Goal: Contribute content: Contribute content

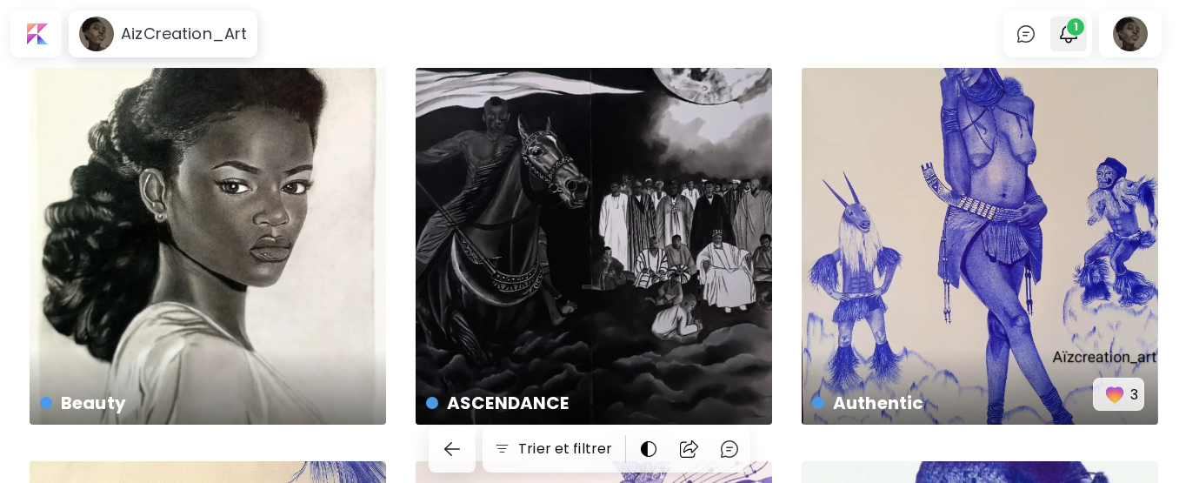
click at [1079, 39] on img "button" at bounding box center [1068, 33] width 21 height 21
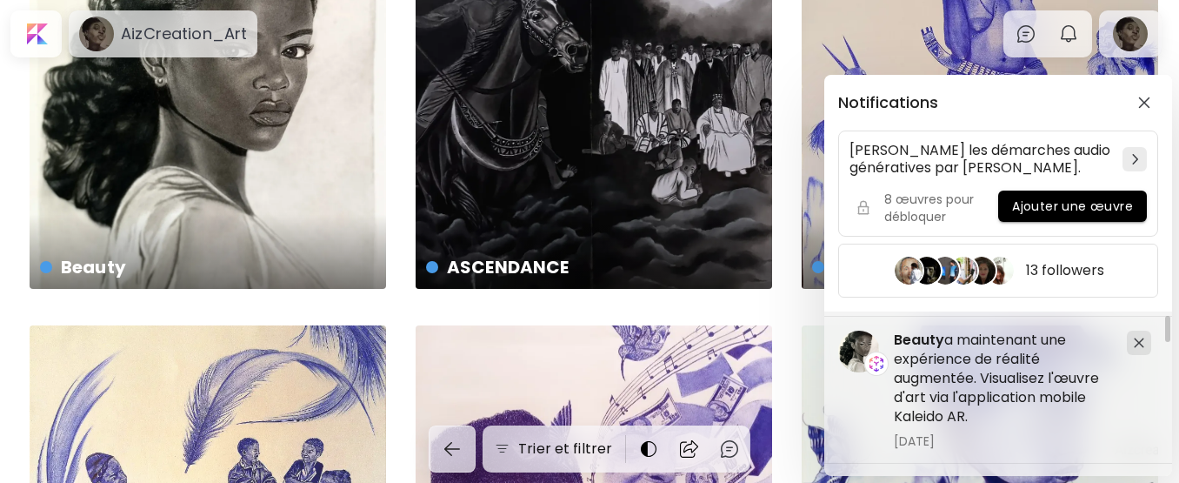
scroll to position [170, 0]
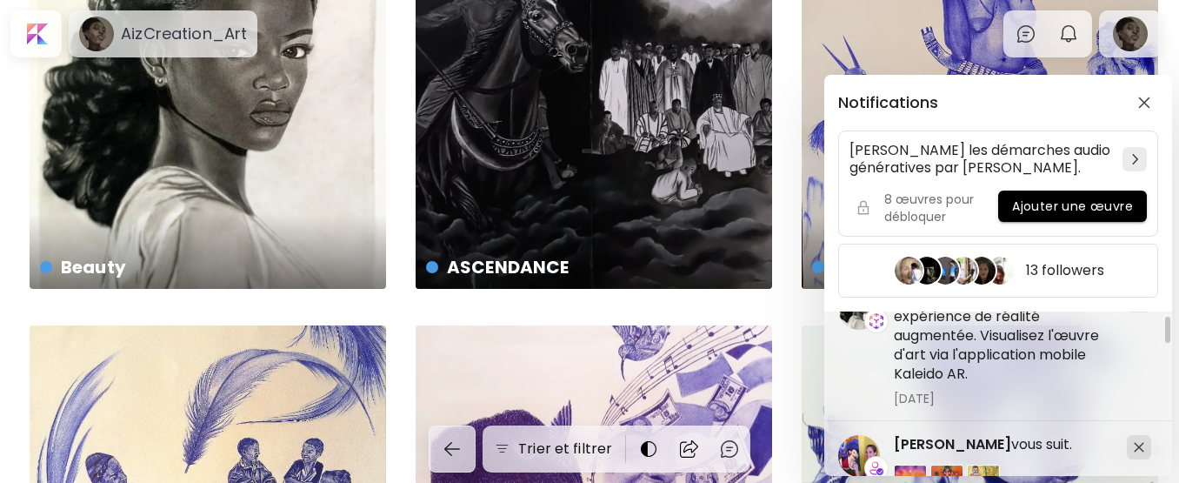
click at [1169, 325] on div at bounding box center [1167, 329] width 5 height 26
click at [1144, 102] on img "button" at bounding box center [1144, 103] width 12 height 12
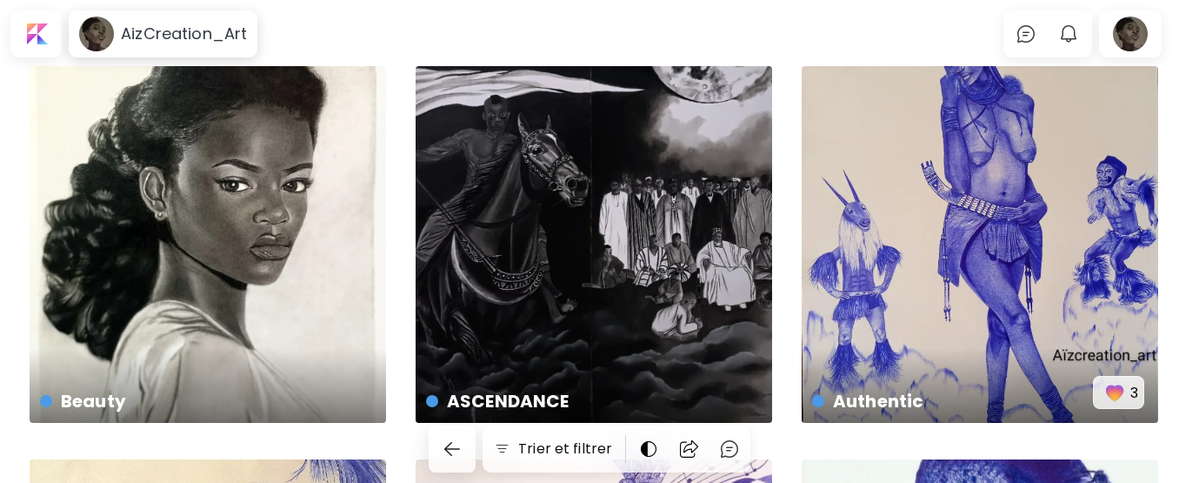
scroll to position [0, 0]
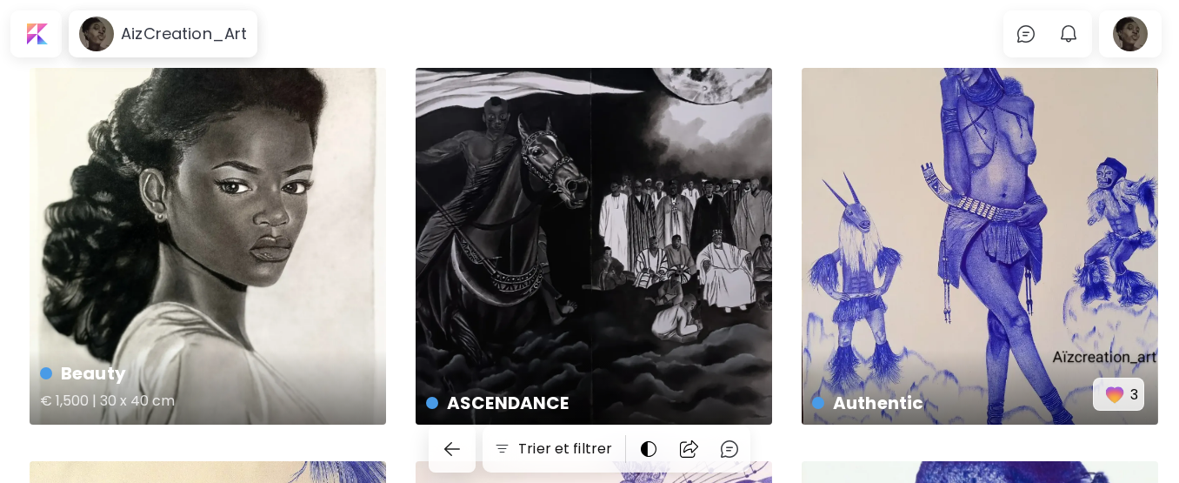
click at [309, 288] on div "Beauty € 1,500 | 30 x 40 cm" at bounding box center [208, 246] width 356 height 356
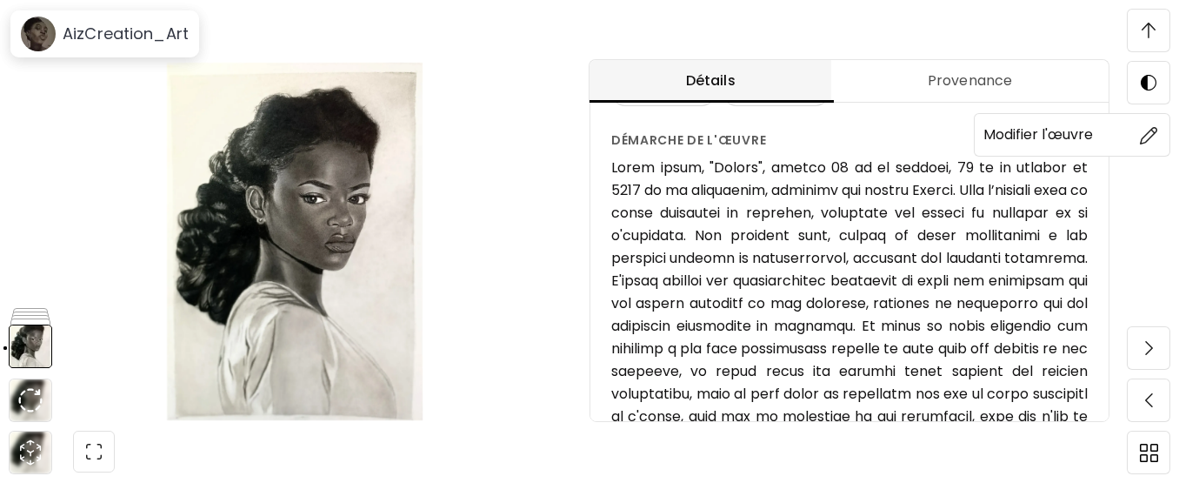
click at [1152, 135] on img at bounding box center [1149, 135] width 18 height 18
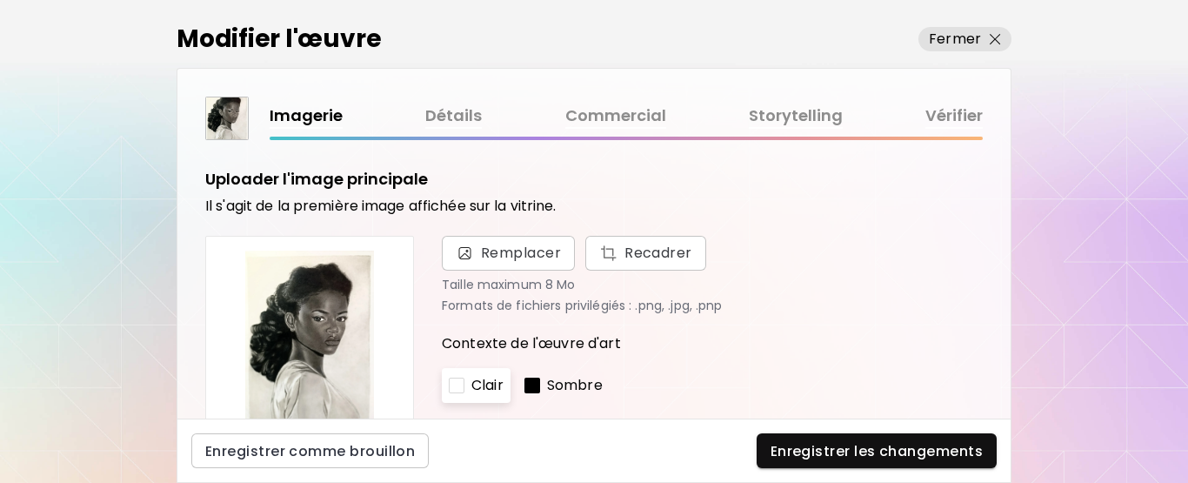
click at [809, 114] on link "Storytelling" at bounding box center [796, 115] width 94 height 25
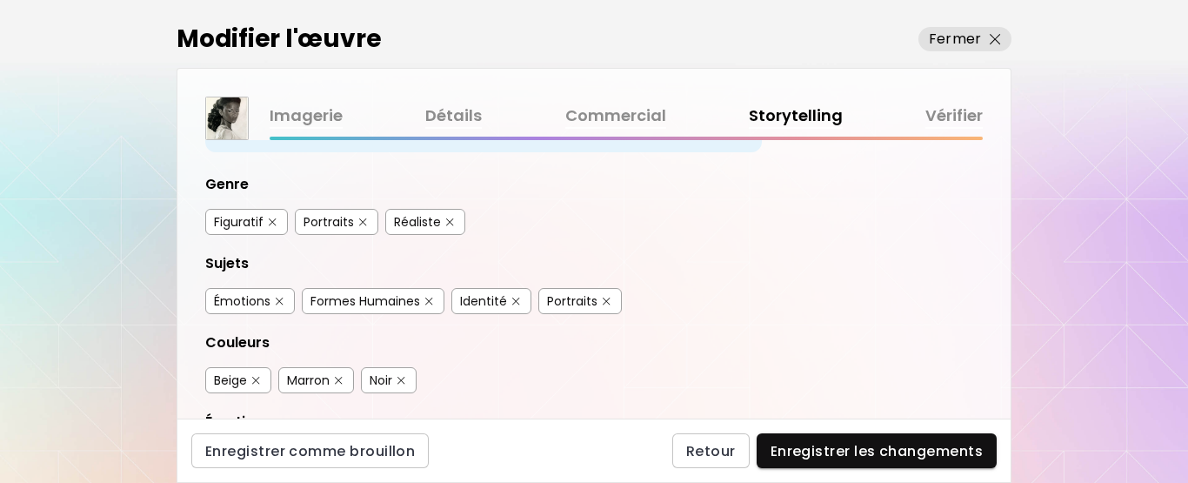
scroll to position [180, 0]
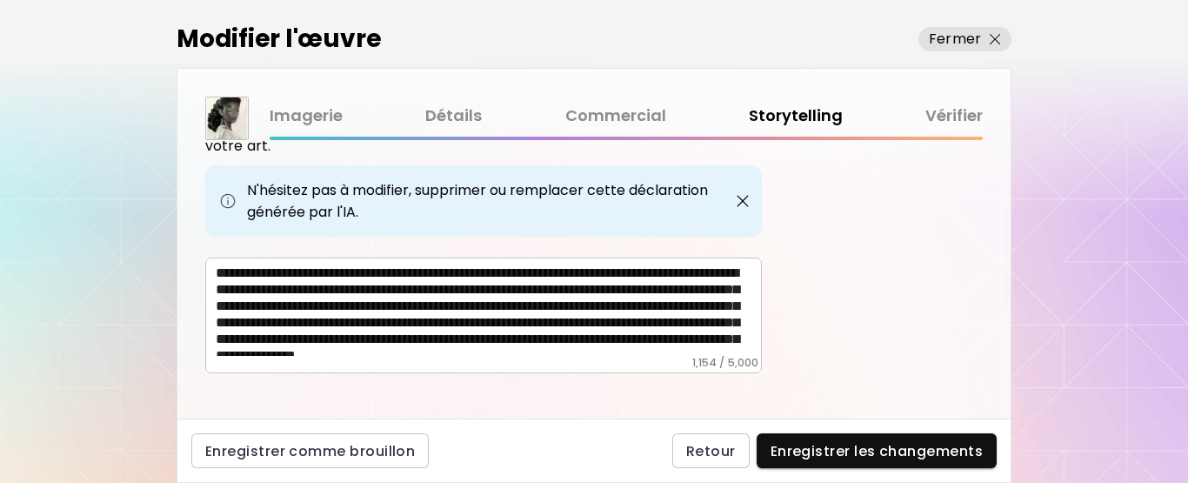
drag, startPoint x: 213, startPoint y: 255, endPoint x: 304, endPoint y: 328, distance: 116.9
click at [304, 328] on div "* ​" at bounding box center [483, 315] width 556 height 116
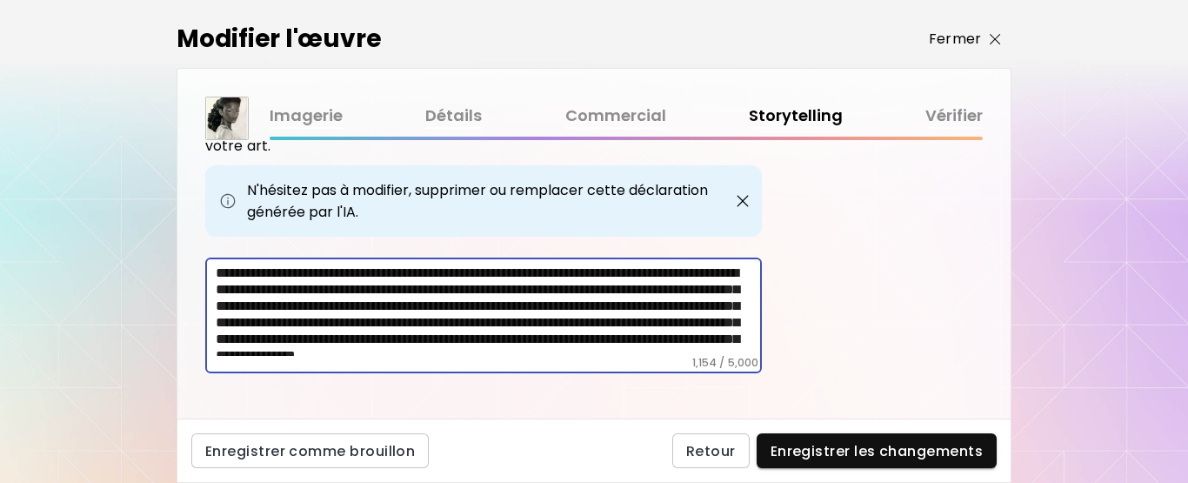
click at [963, 36] on p "Fermer" at bounding box center [955, 39] width 52 height 21
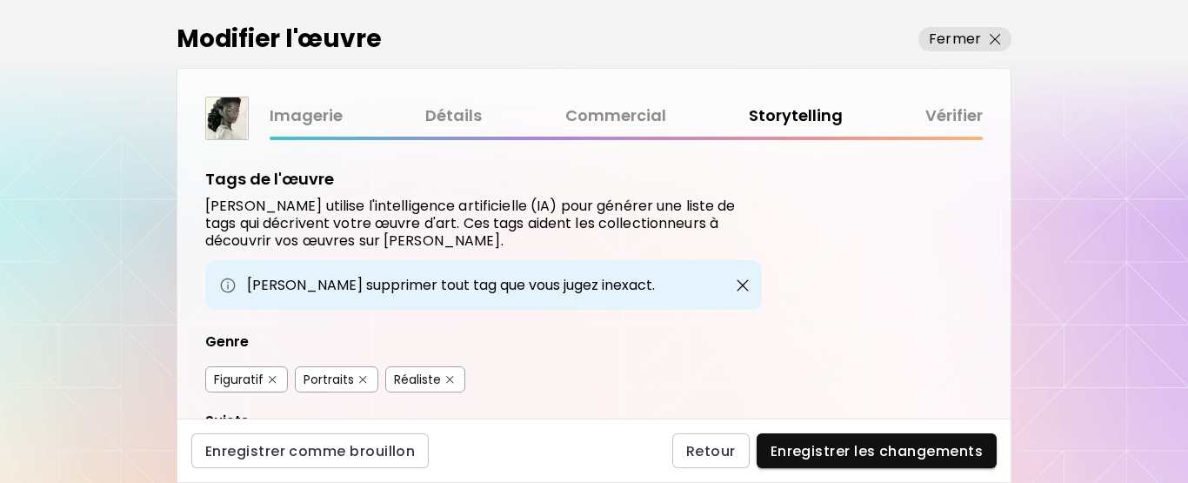
scroll to position [35, 0]
